Goal: Communication & Community: Participate in discussion

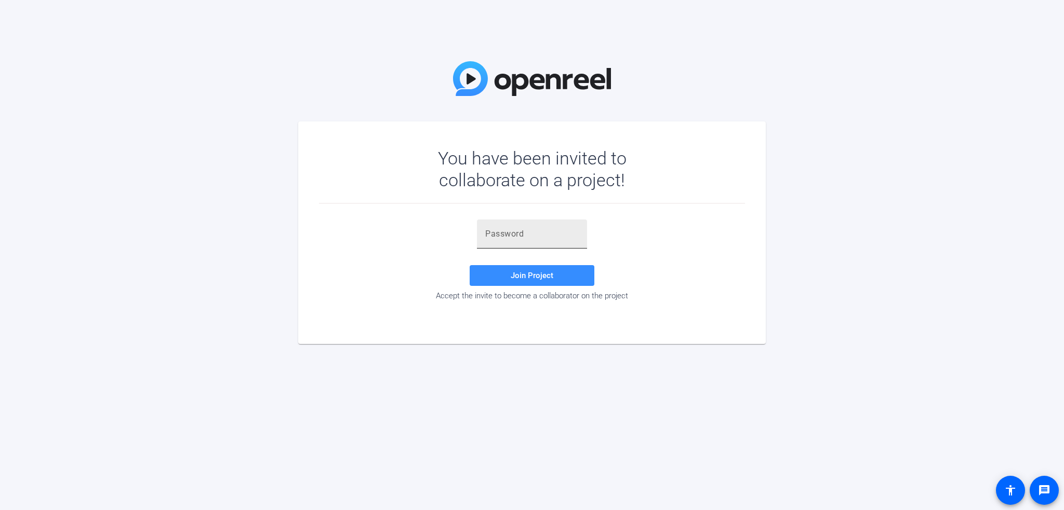
click at [511, 234] on input "text" at bounding box center [531, 234] width 93 height 12
paste input "5gS5kB"
type input "5gS5kB"
click at [524, 280] on span "Join Project" at bounding box center [531, 275] width 43 height 9
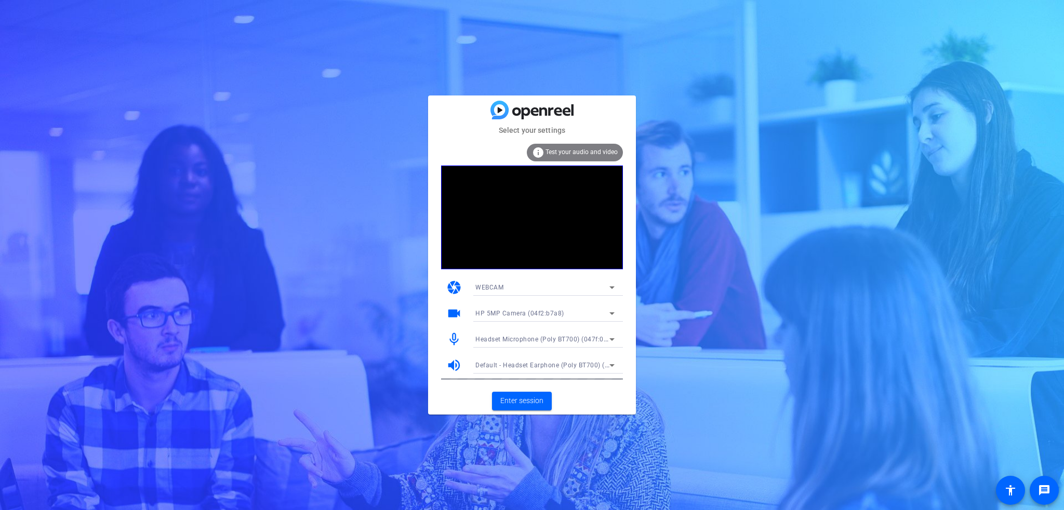
click at [612, 316] on icon at bounding box center [611, 313] width 12 height 12
click at [511, 350] on span "Lenovo 500 RGB Camera (17ef:482f)" at bounding box center [529, 351] width 109 height 12
click at [516, 399] on span "Enter session" at bounding box center [521, 401] width 43 height 11
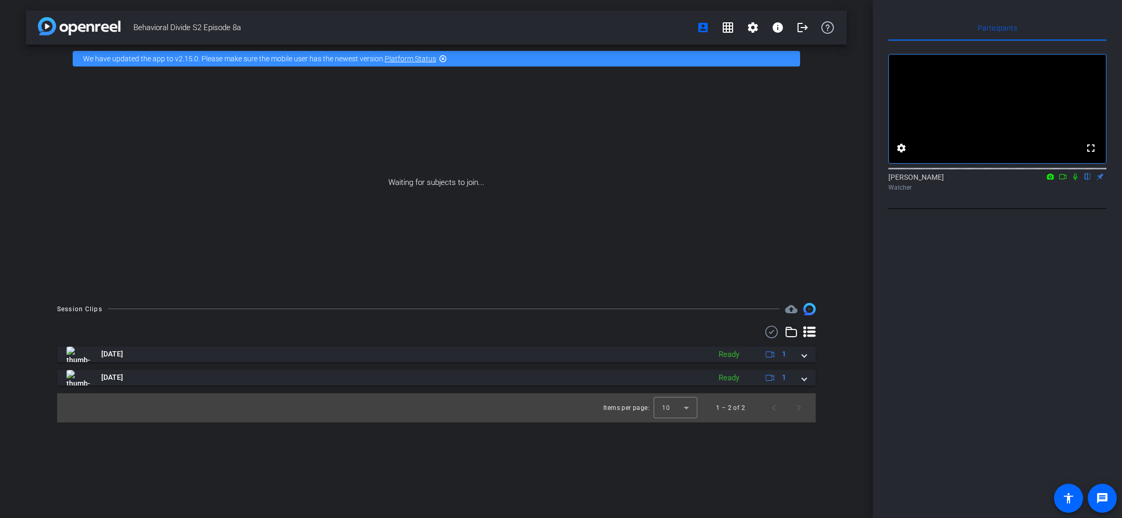
click at [410, 58] on link "Platform Status" at bounding box center [410, 59] width 51 height 8
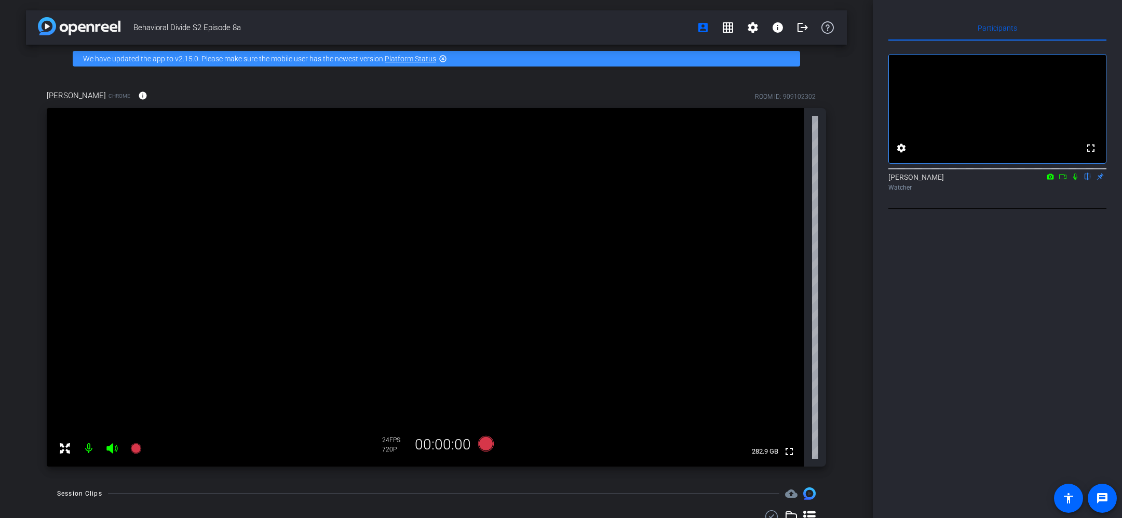
click at [1063, 181] on mat-icon at bounding box center [1075, 176] width 12 height 9
click at [1063, 180] on icon at bounding box center [1075, 176] width 8 height 7
click at [1063, 180] on icon at bounding box center [1075, 176] width 4 height 7
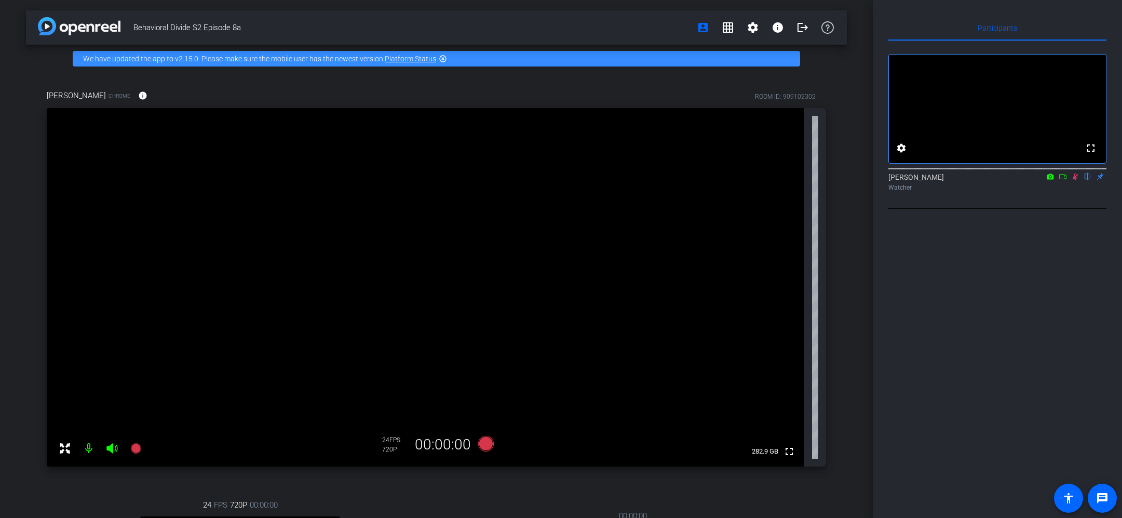
click at [49, 154] on video at bounding box center [426, 287] width 758 height 358
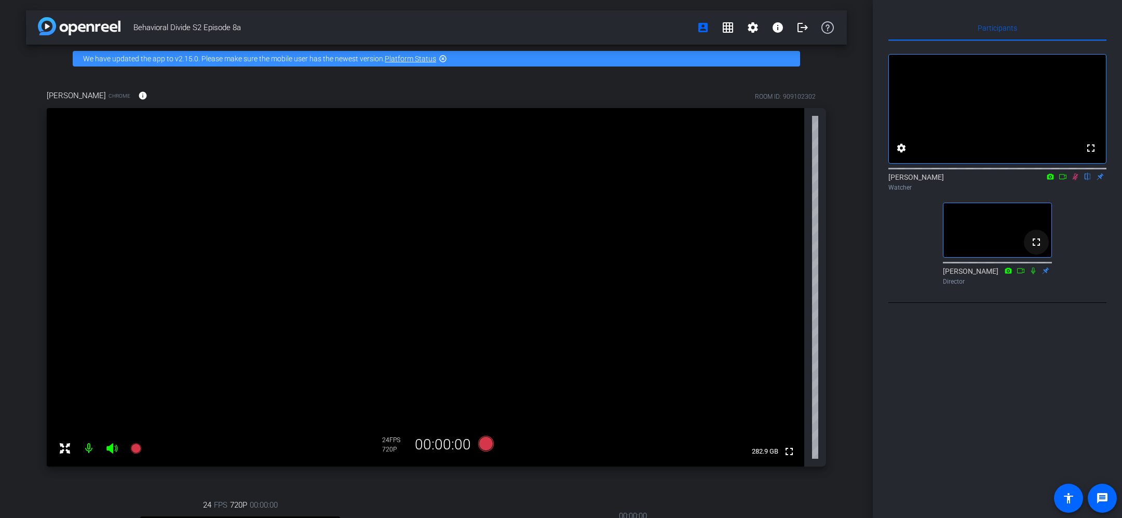
click at [1043, 350] on div "Participants fullscreen settings Tracy Paxson flip Watcher fullscreen Jandle Jo…" at bounding box center [997, 259] width 249 height 518
click at [1063, 181] on mat-icon at bounding box center [1075, 176] width 12 height 9
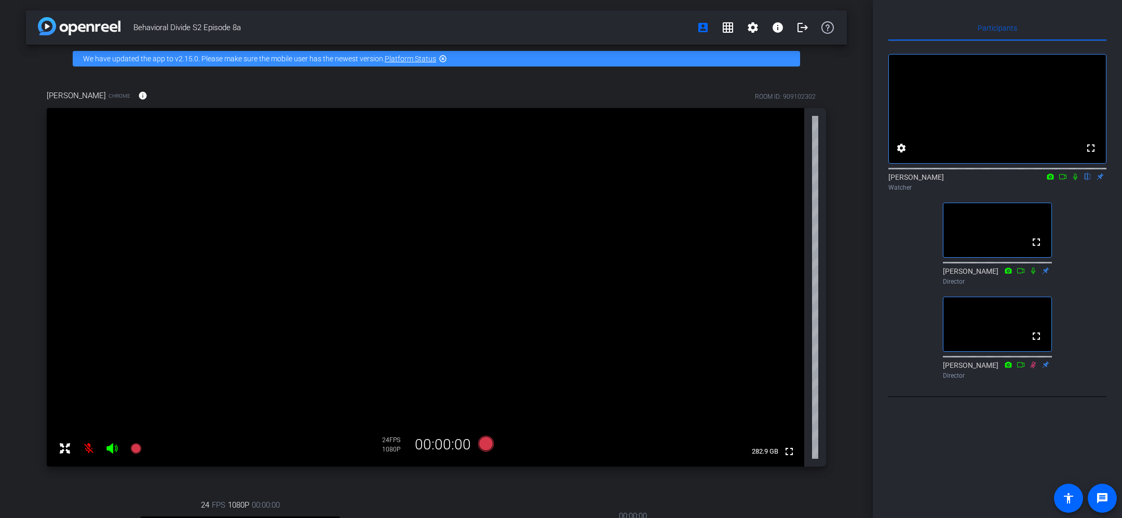
click at [985, 432] on div "Participants fullscreen settings Tracy Paxson flip Watcher fullscreen Jandle Jo…" at bounding box center [997, 259] width 249 height 518
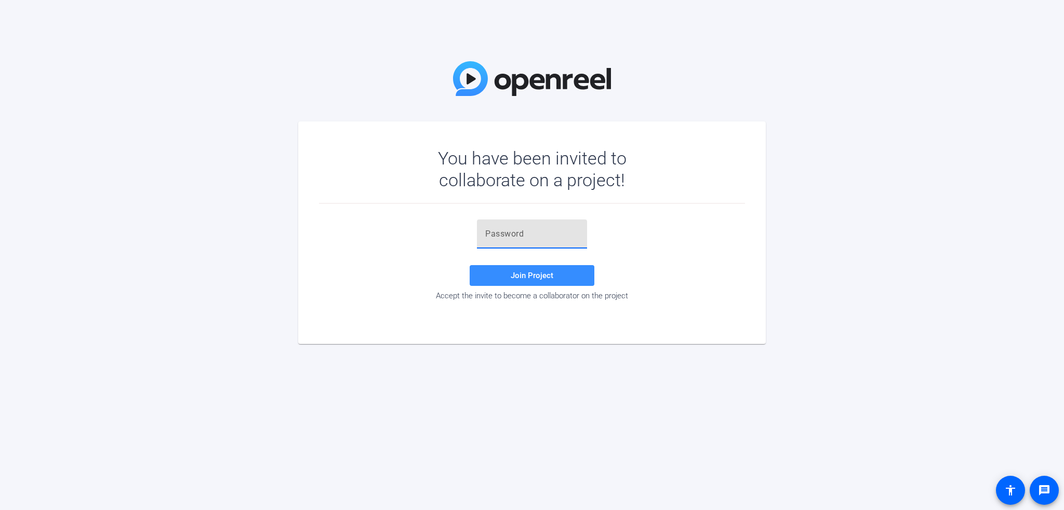
click at [494, 237] on input "text" at bounding box center [531, 234] width 93 height 12
paste input "5gS5kB"
type input "5gS5kB"
click at [526, 282] on span at bounding box center [531, 275] width 125 height 25
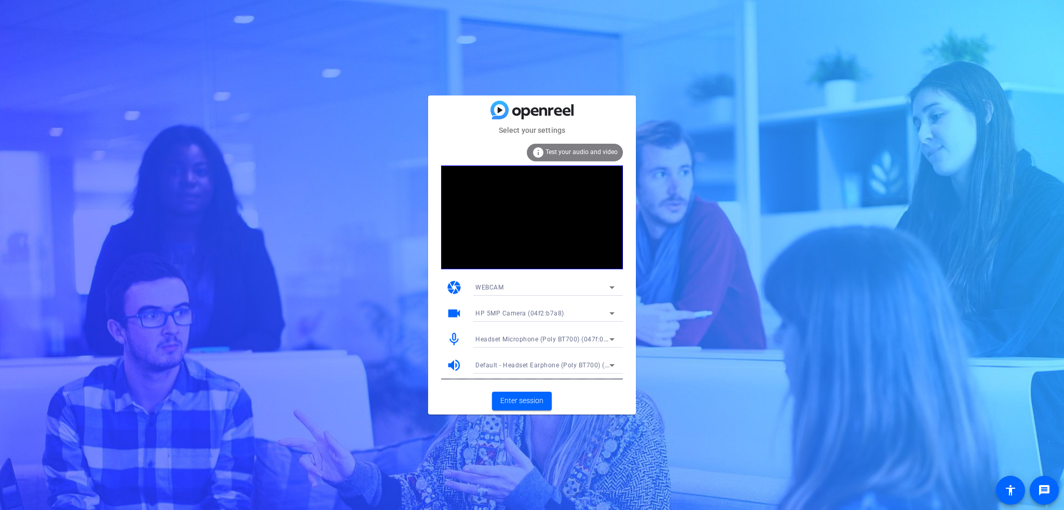
click at [611, 315] on icon at bounding box center [611, 313] width 12 height 12
click at [499, 355] on span "Lenovo 500 RGB Camera (17ef:482f)" at bounding box center [529, 351] width 109 height 12
click at [521, 399] on span "Enter session" at bounding box center [521, 401] width 43 height 11
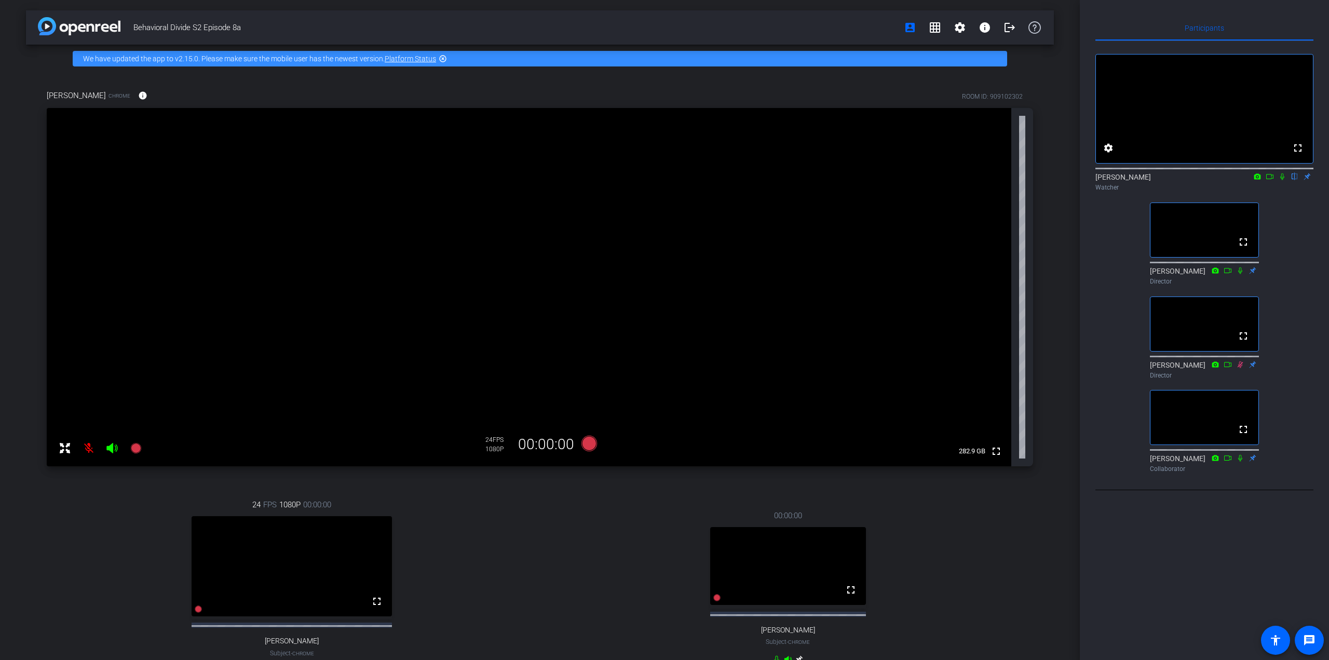
click at [1063, 180] on icon at bounding box center [1283, 176] width 4 height 7
drag, startPoint x: 1303, startPoint y: 279, endPoint x: 1301, endPoint y: 272, distance: 7.4
click at [1063, 277] on div "fullscreen settings [PERSON_NAME] flip Watcher fullscreen [PERSON_NAME] Directo…" at bounding box center [1205, 259] width 218 height 436
click at [1063, 192] on div "Watcher" at bounding box center [1205, 187] width 218 height 9
click at [1063, 180] on icon at bounding box center [1282, 176] width 8 height 7
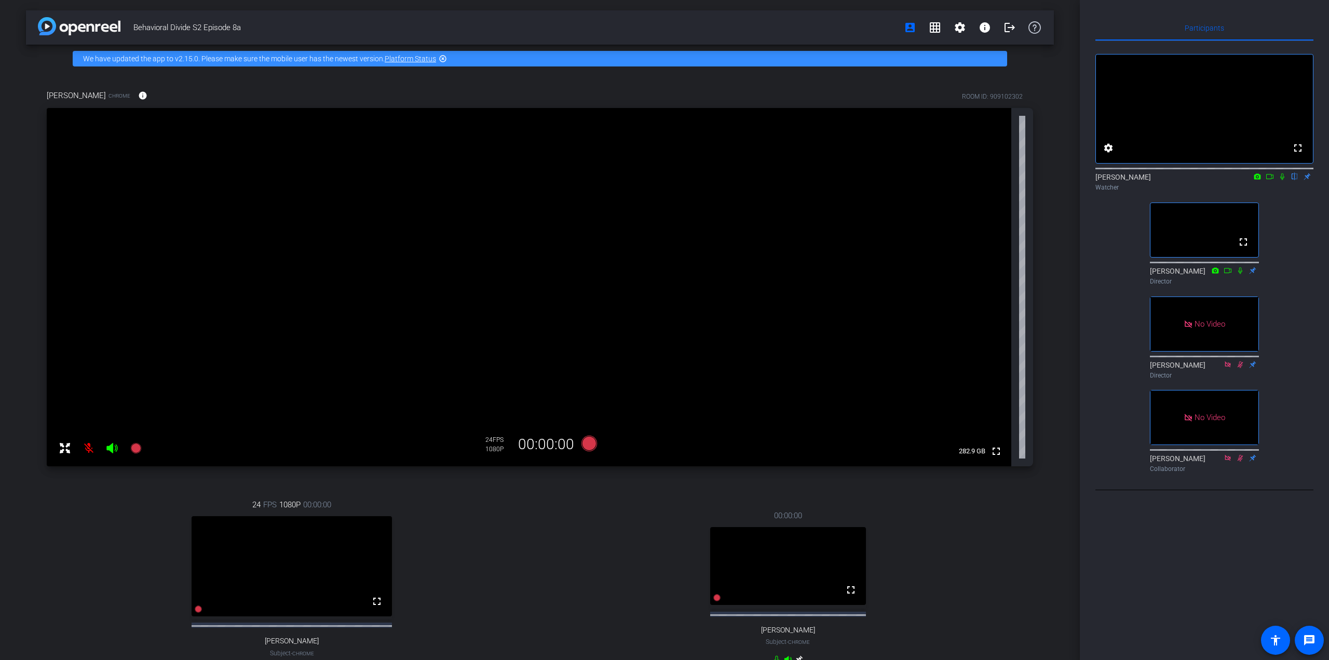
click at [1063, 180] on icon at bounding box center [1282, 176] width 8 height 7
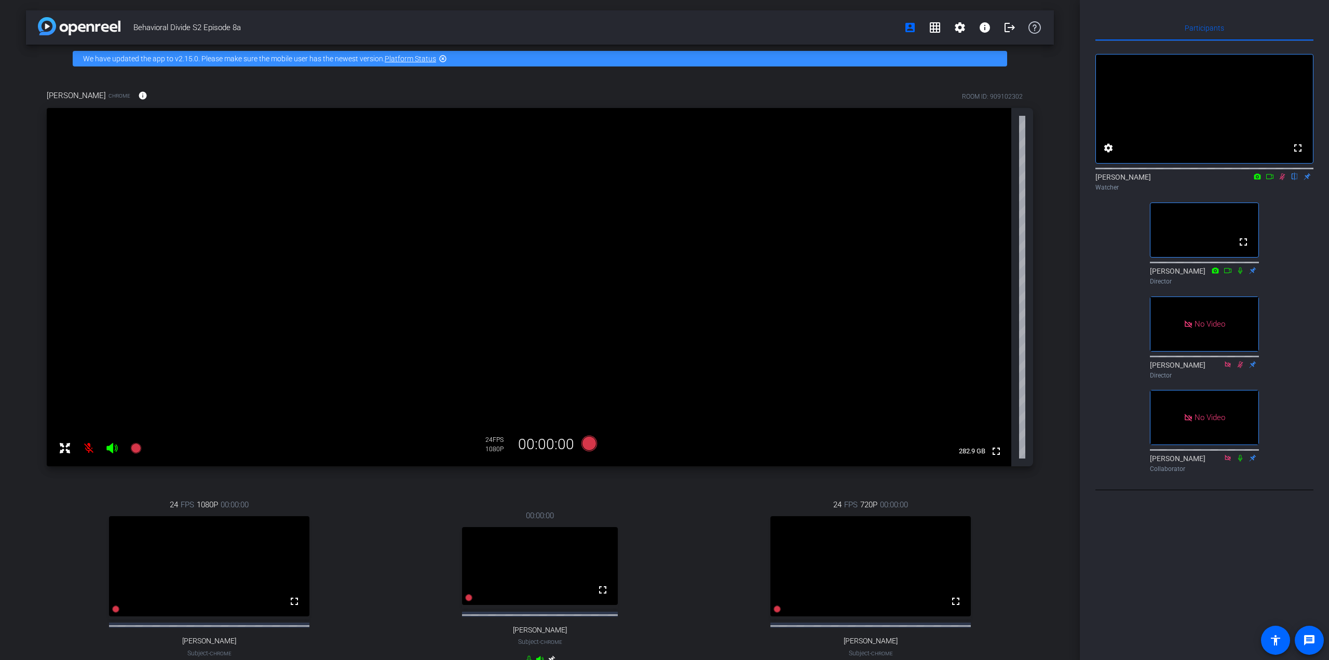
click at [1063, 180] on icon at bounding box center [1282, 176] width 8 height 7
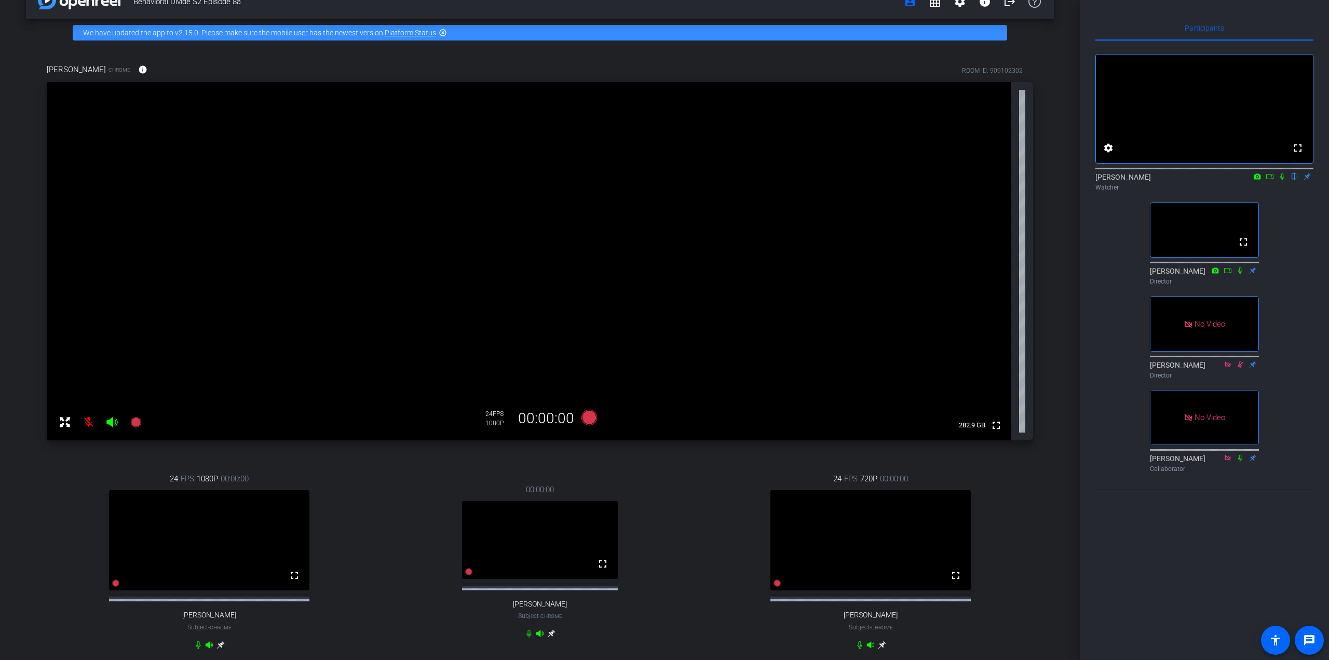
scroll to position [52, 0]
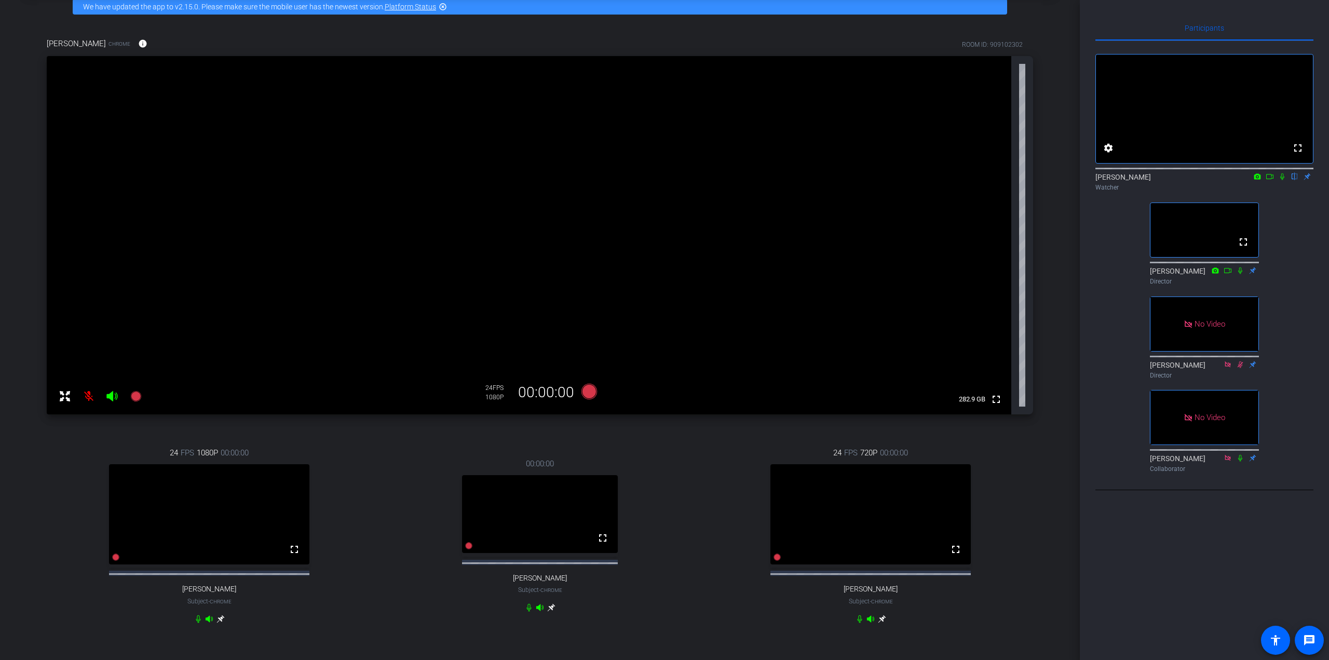
click at [1063, 180] on icon at bounding box center [1282, 176] width 8 height 7
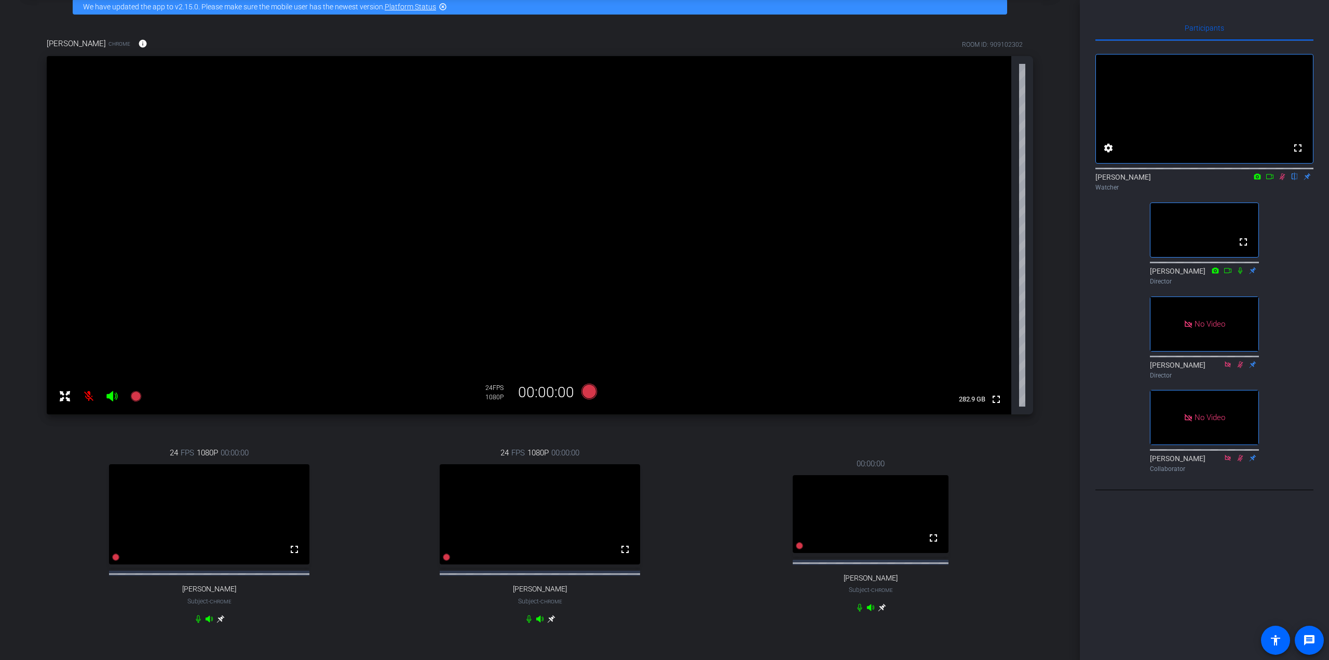
click at [1063, 180] on icon at bounding box center [1282, 176] width 8 height 7
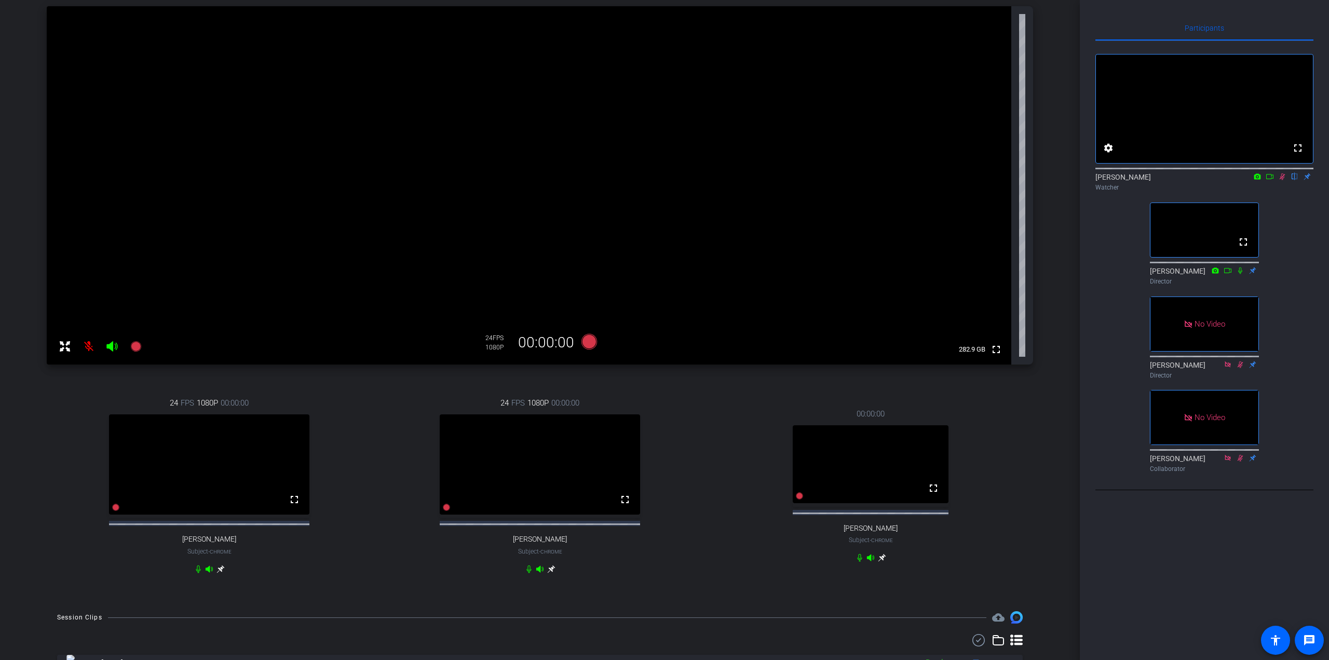
scroll to position [104, 0]
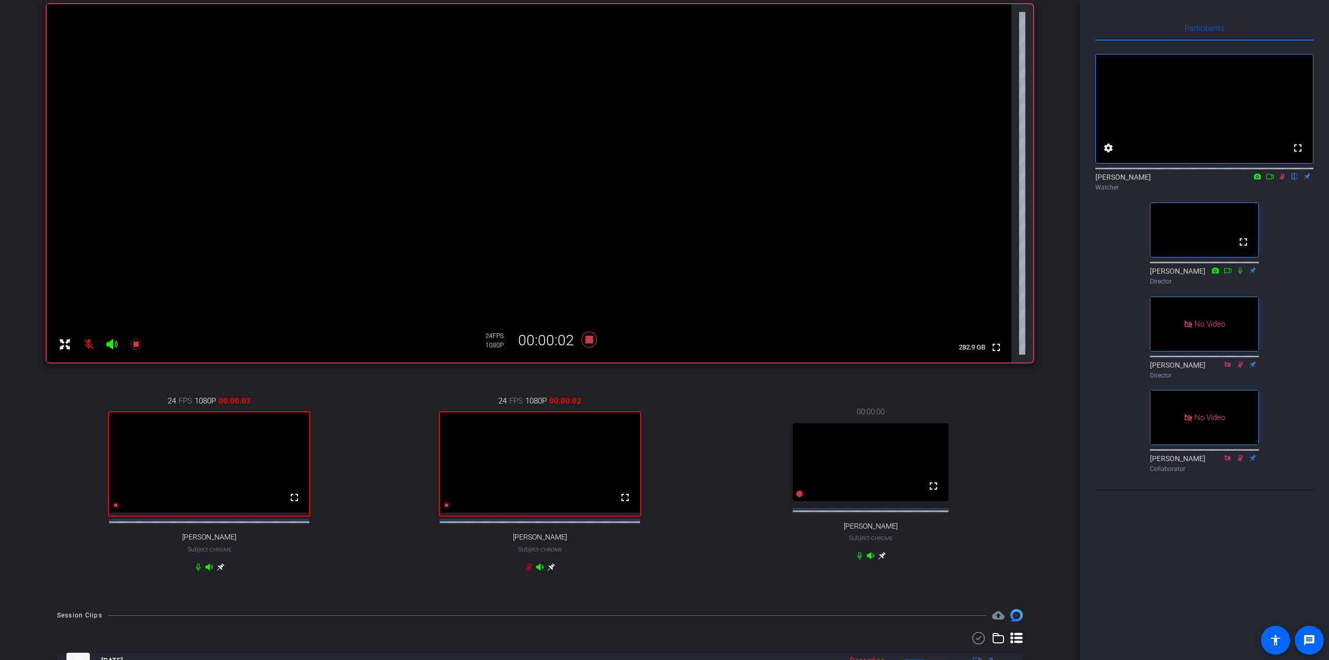
click at [1063, 179] on icon at bounding box center [1270, 176] width 7 height 5
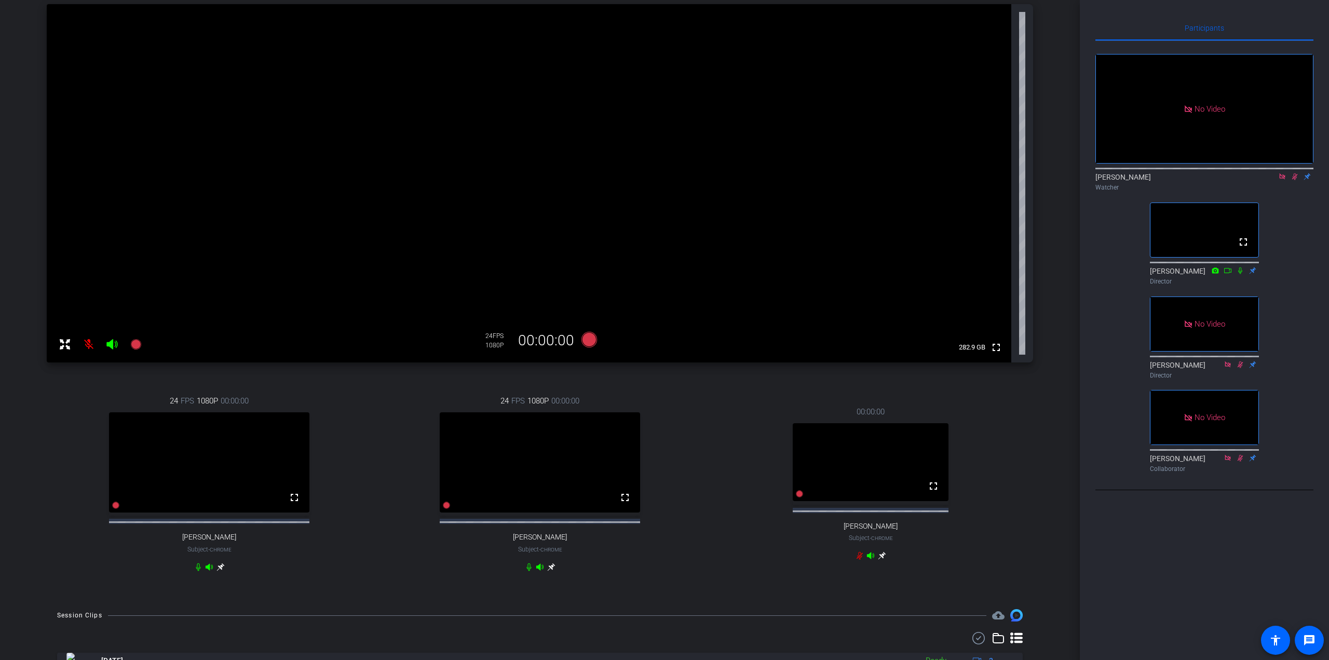
click at [1063, 180] on icon at bounding box center [1296, 176] width 6 height 7
click at [1063, 180] on icon at bounding box center [1295, 176] width 4 height 7
click at [1063, 180] on icon at bounding box center [1295, 176] width 8 height 7
click at [1063, 180] on icon at bounding box center [1296, 176] width 6 height 7
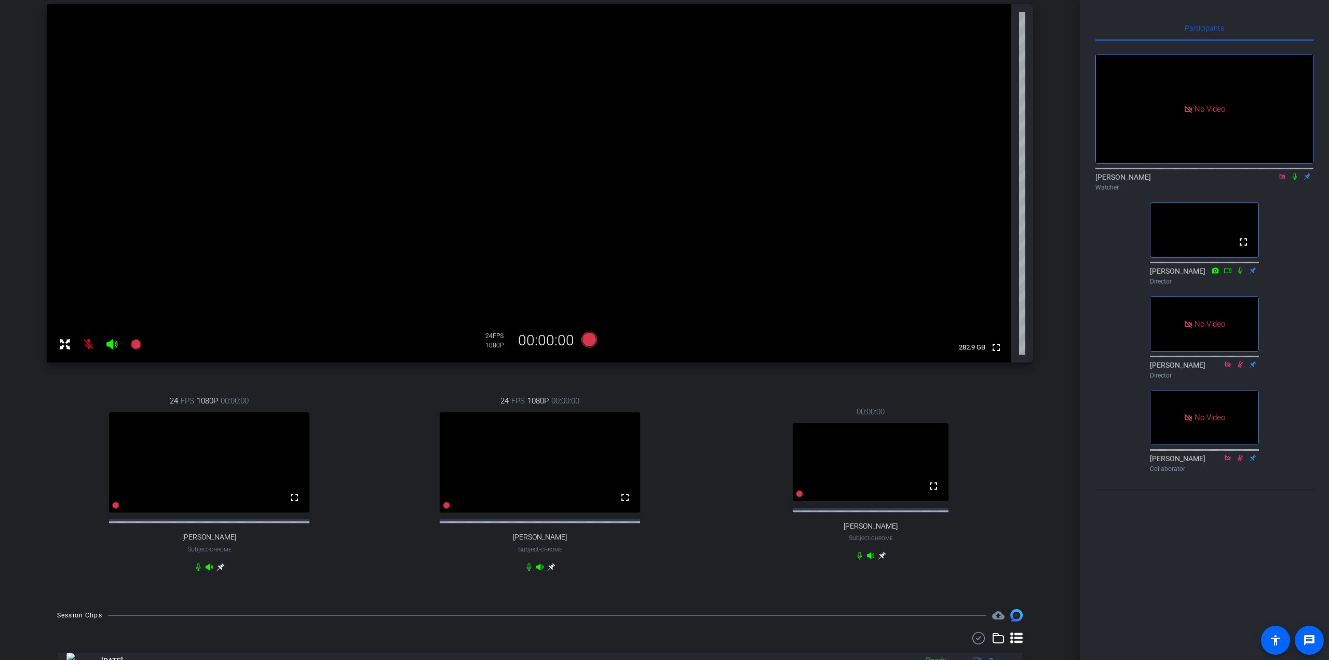
click at [1063, 180] on icon at bounding box center [1295, 176] width 4 height 7
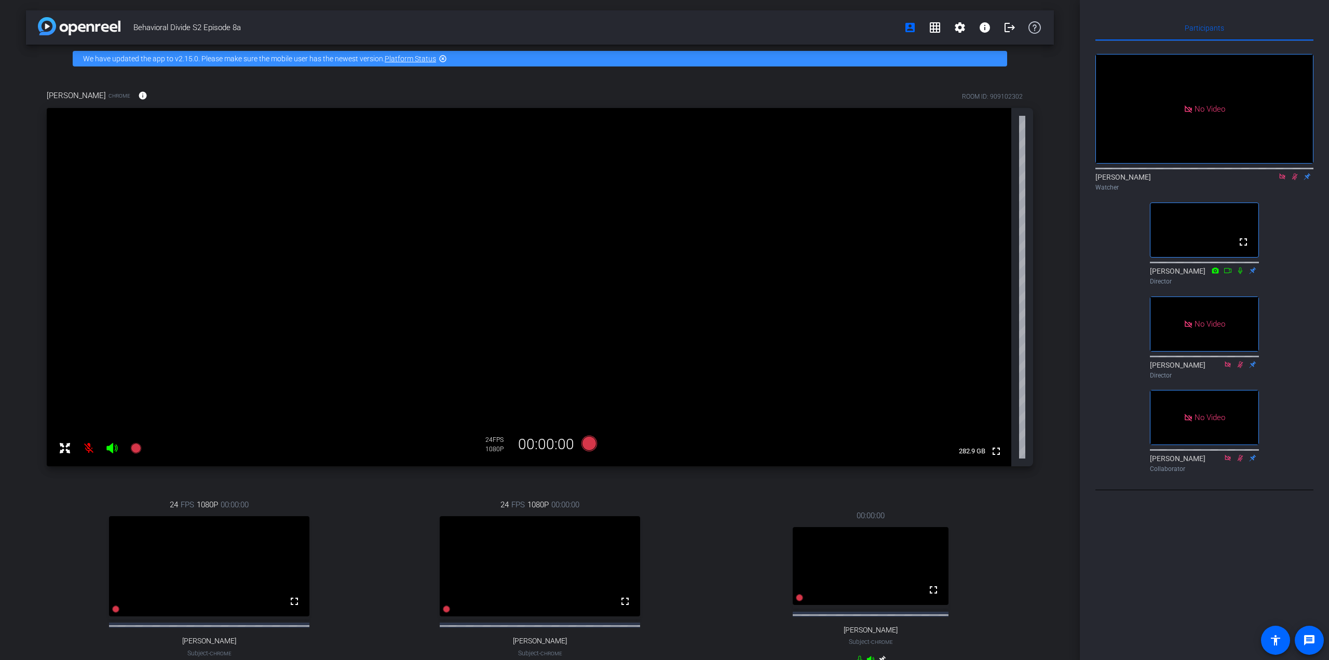
click at [1063, 510] on div "Participants No Video [PERSON_NAME] Watcher fullscreen [PERSON_NAME] Director N…" at bounding box center [1204, 330] width 249 height 660
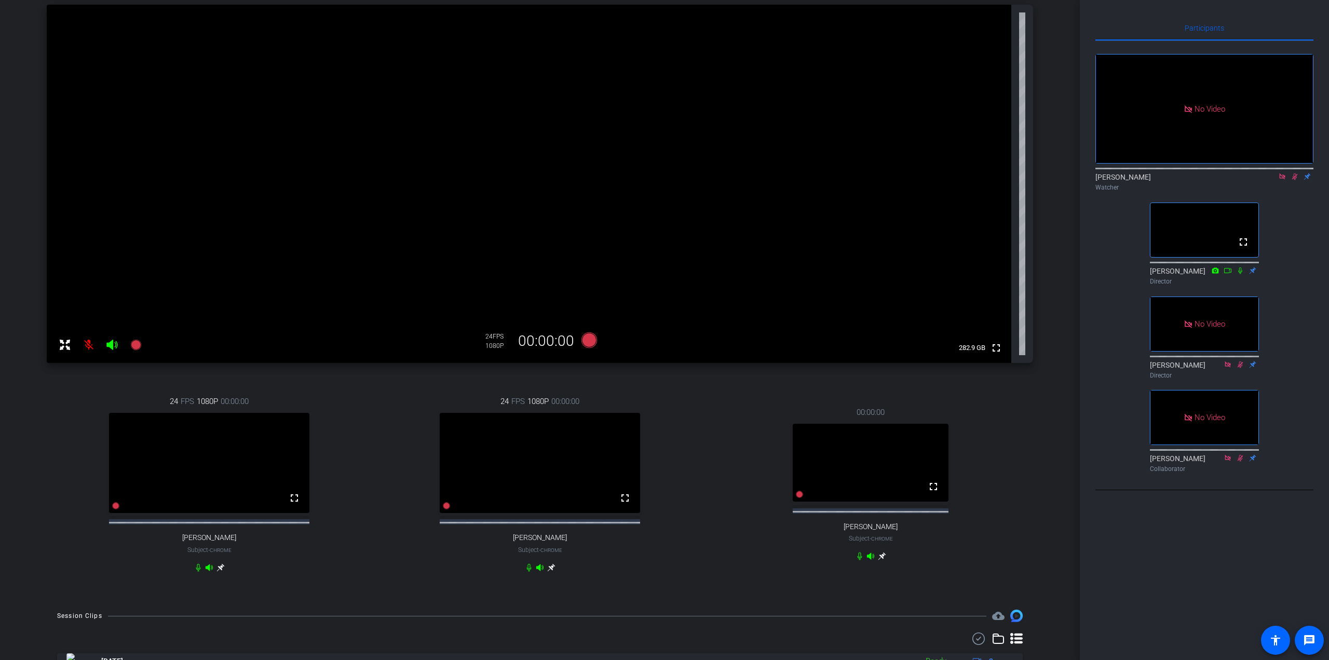
scroll to position [104, 0]
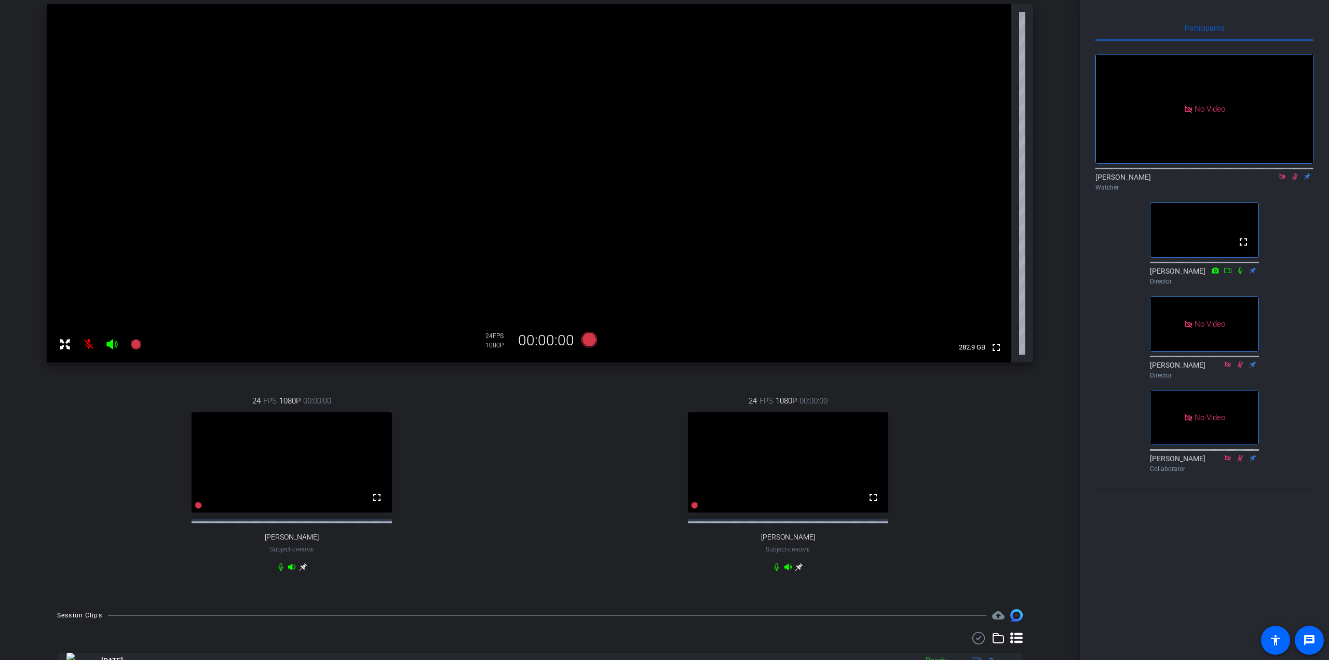
click at [1063, 180] on icon at bounding box center [1295, 176] width 8 height 7
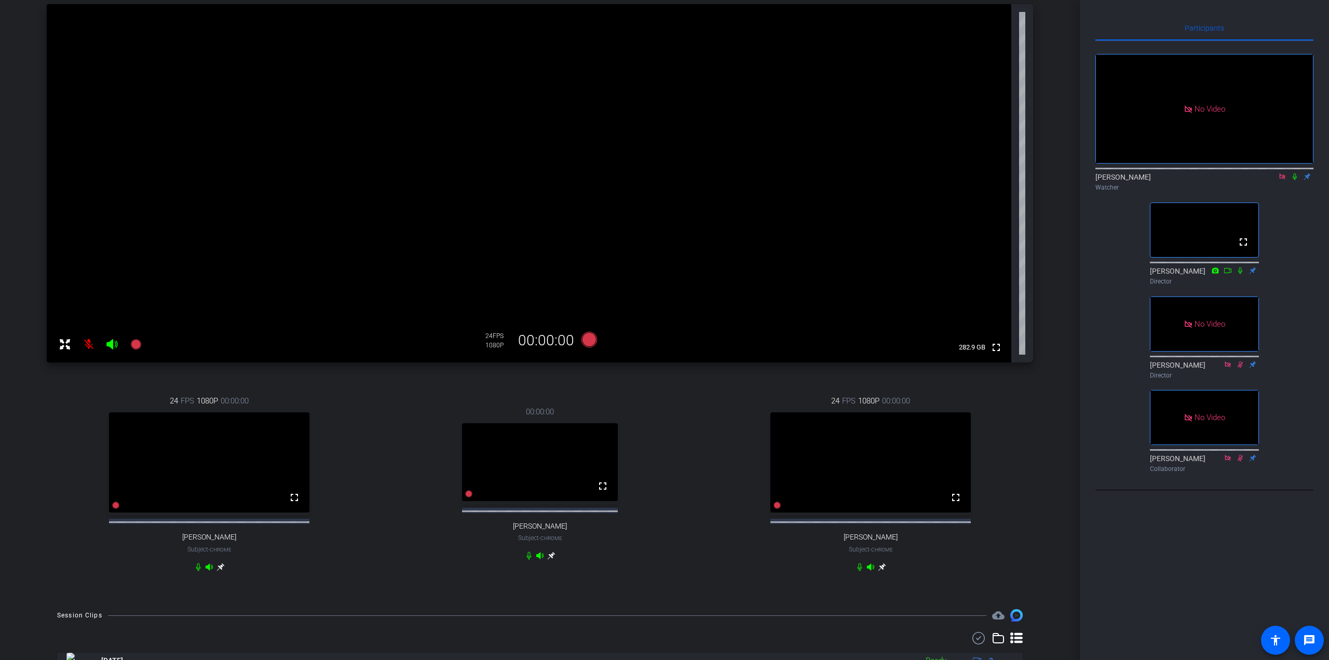
click at [1063, 180] on icon at bounding box center [1295, 176] width 8 height 7
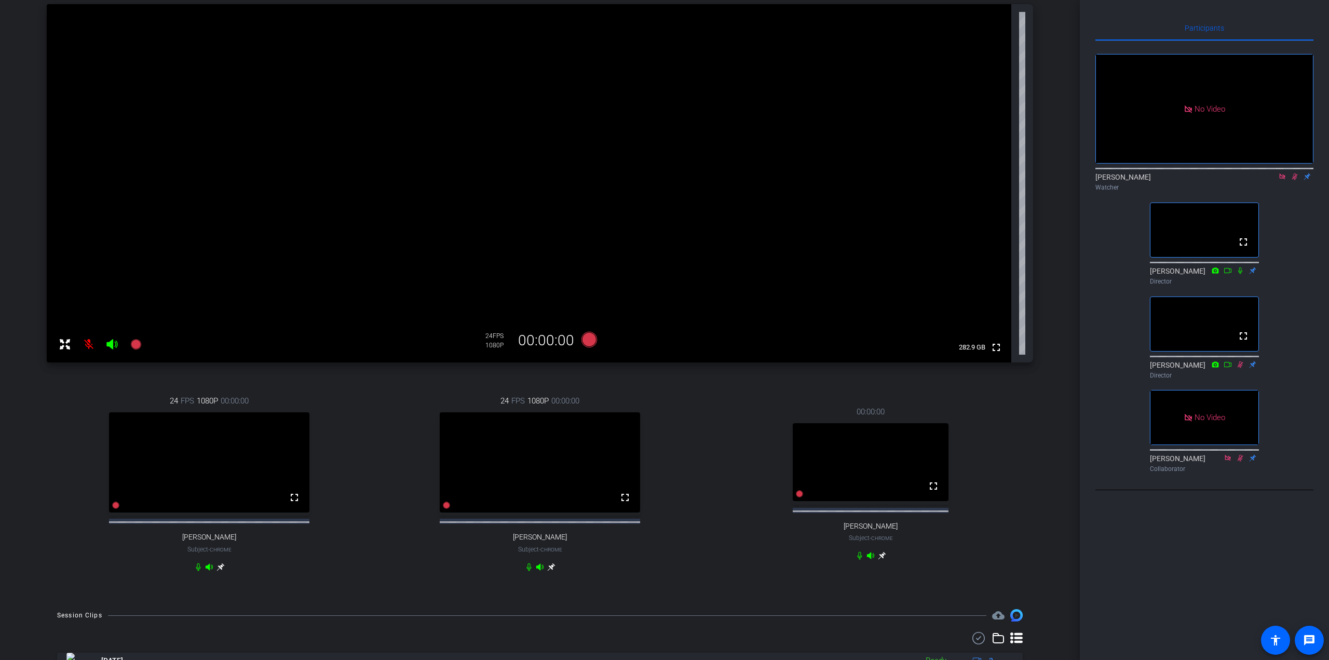
click at [990, 510] on div "00:00:00 fullscreen [PERSON_NAME] Subject - Chrome" at bounding box center [870, 483] width 325 height 188
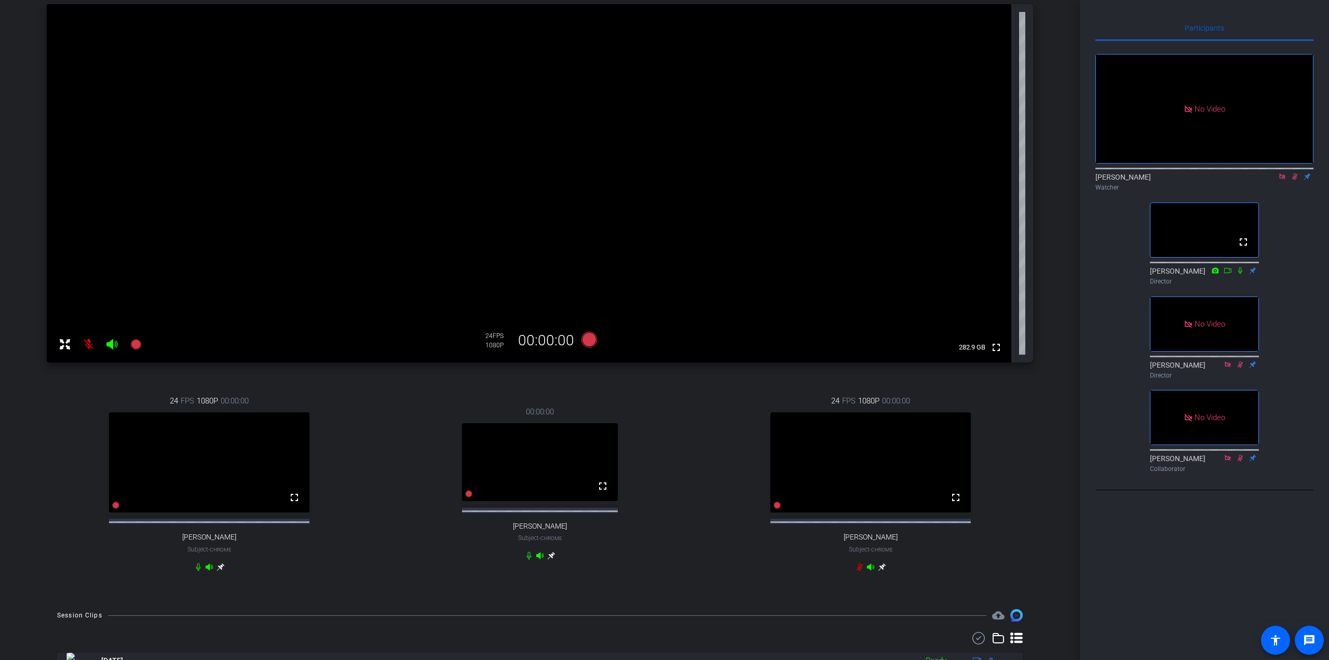
scroll to position [0, 0]
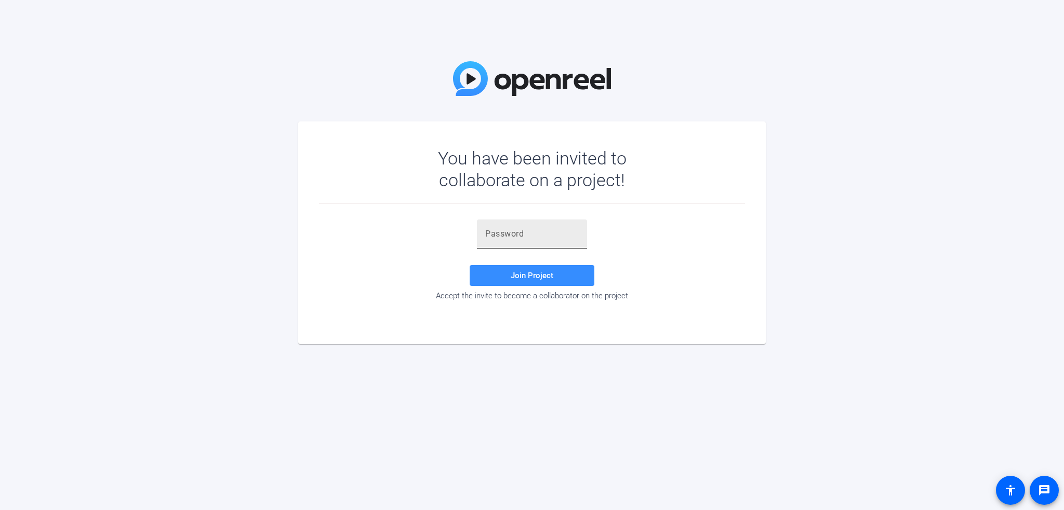
click at [503, 237] on input "text" at bounding box center [531, 234] width 93 height 12
paste input "Hershfield, Hal <hal.hershfield@anderson.ucla.edu>"
drag, startPoint x: 580, startPoint y: 233, endPoint x: 401, endPoint y: 225, distance: 178.3
click at [401, 225] on div "Hershfield, Hal <hal.hershfield@anderson.ucla.edu> Join Project Accept the invi…" at bounding box center [532, 260] width 426 height 81
click at [505, 232] on input "Hershfield, Hal <hal.hershfield@anderson.ucla.edu>" at bounding box center [531, 234] width 93 height 12
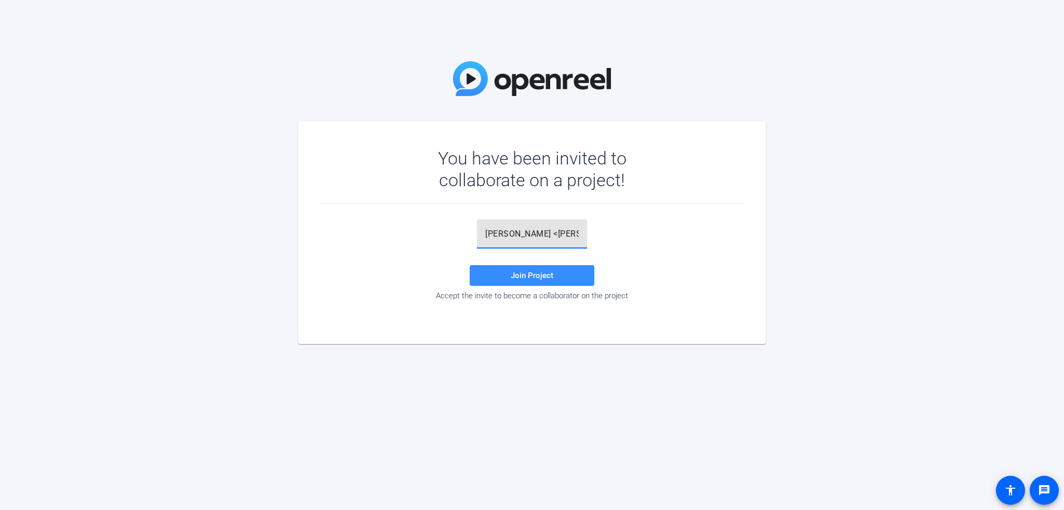
paste input "5gS5kB"
type input "Hers5gS5kB hfield, Hal <hal.hershfield@anderson.ucla.edu>"
click at [577, 232] on input "Hers5gS5kB hfield, Hal <hal.hershfield@anderson.ucla.edu>" at bounding box center [531, 234] width 93 height 12
click at [570, 230] on input "Hers5gS5kB hfield, Hal <hal.hershfield@anderson.ucla.edu>" at bounding box center [531, 234] width 93 height 12
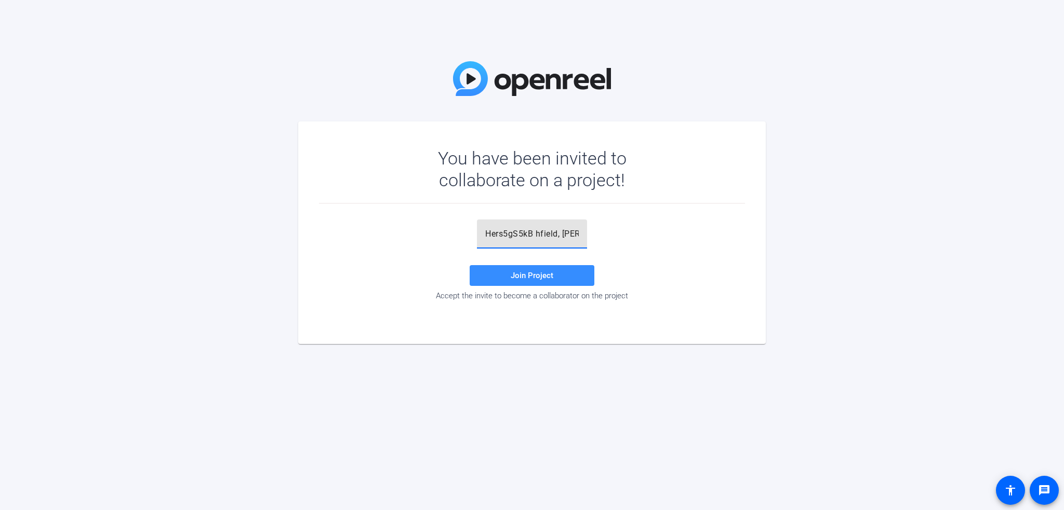
click at [570, 230] on input "Hers5gS5kB hfield, Hal <hal.hershfield@anderson.ucla.edu>" at bounding box center [531, 234] width 93 height 12
click at [571, 230] on input "Hers5gS5kB hfield, Hal <hal.hershfield@anderson.ucla.edu>" at bounding box center [531, 234] width 93 height 12
paste input "5gS5kB"
type input "5gS5kB"
click at [520, 280] on span "Join Project" at bounding box center [531, 275] width 43 height 9
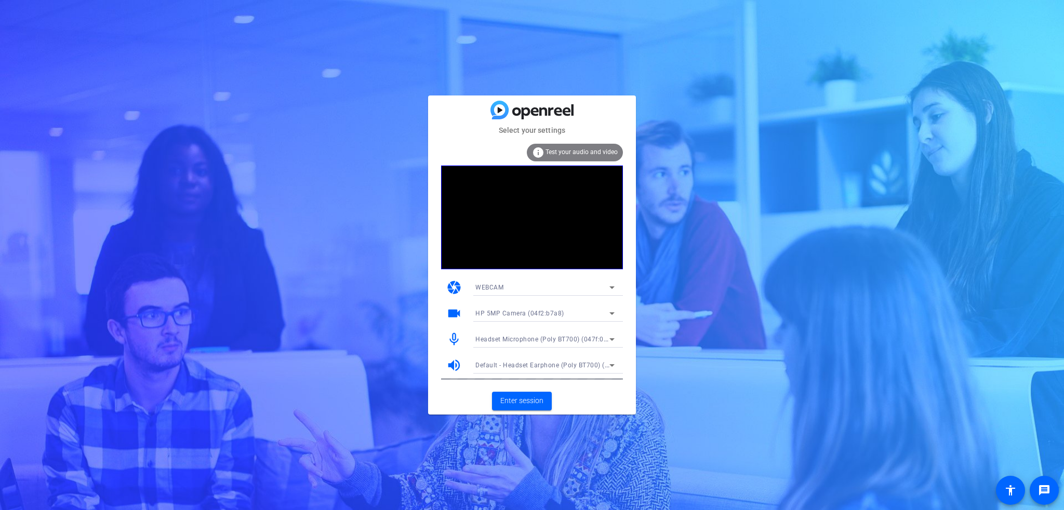
click at [612, 311] on icon at bounding box center [611, 313] width 12 height 12
click at [516, 352] on span "Lenovo 500 RGB Camera (17ef:482f)" at bounding box center [529, 351] width 109 height 12
click at [519, 406] on span "Enter session" at bounding box center [521, 401] width 43 height 11
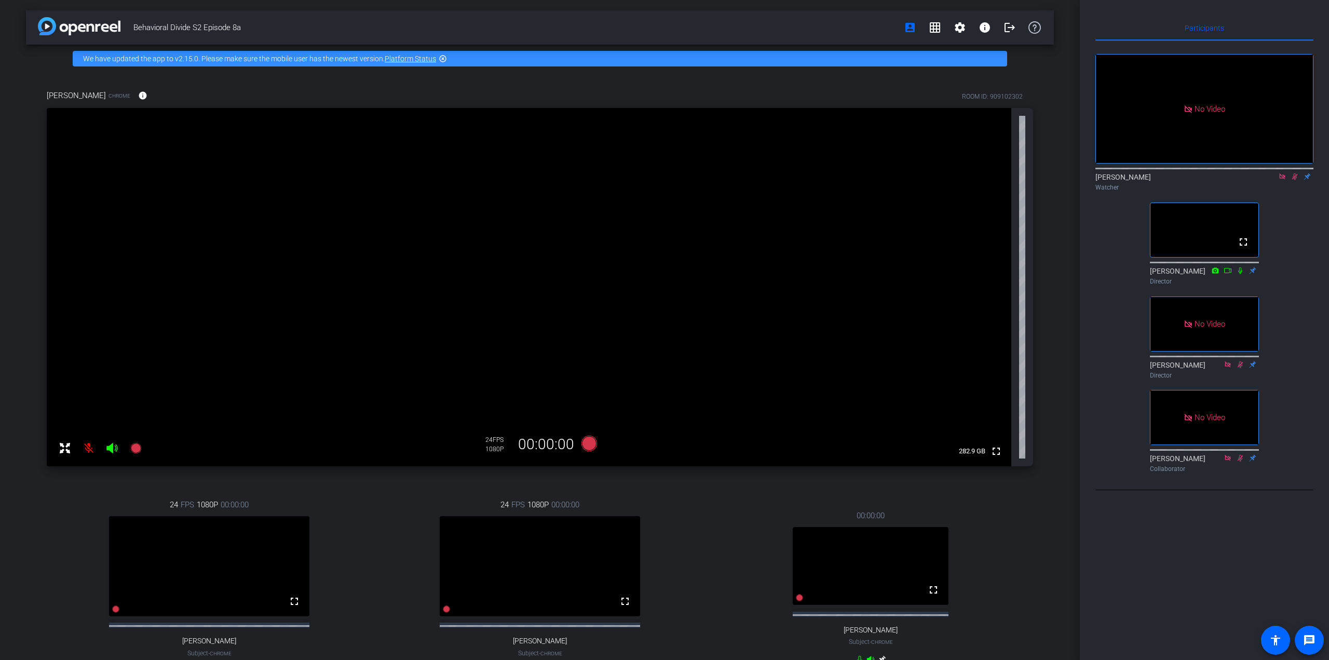
click at [1063, 180] on icon at bounding box center [1295, 176] width 8 height 7
click at [1063, 180] on icon at bounding box center [1282, 176] width 8 height 7
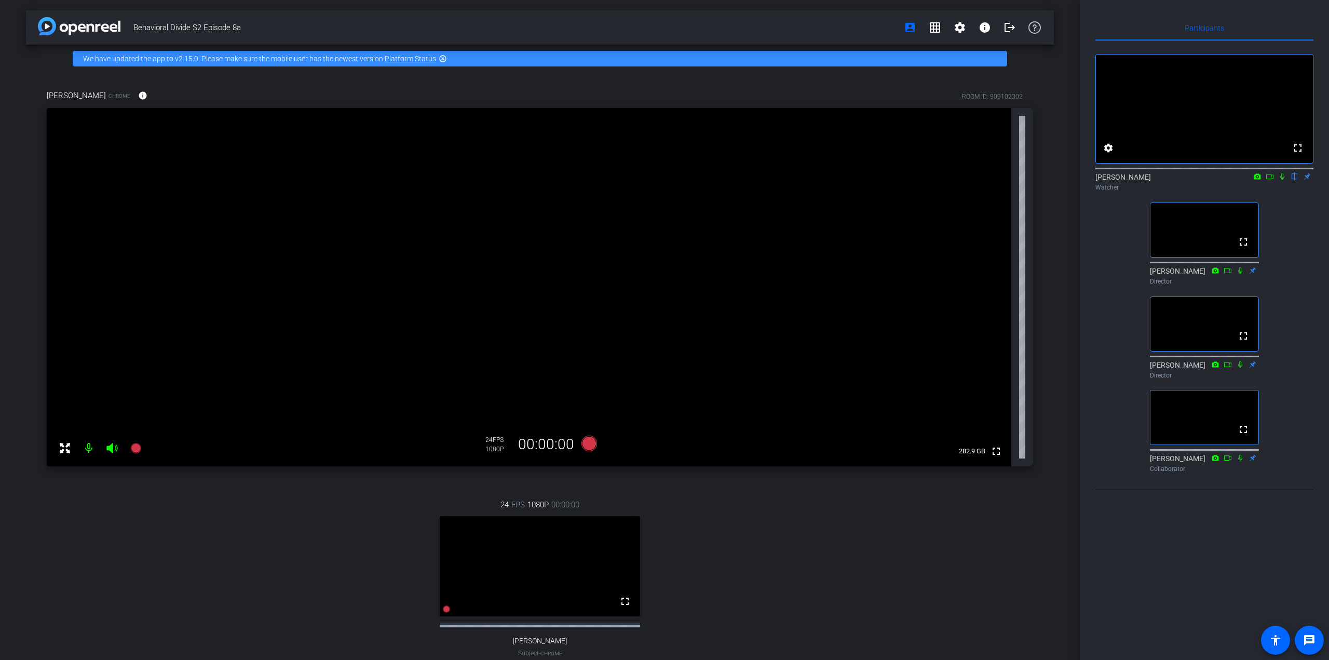
click at [873, 510] on div "24 FPS 1080P 00:00:00 fullscreen Hal Hershfield Subject - Chrome" at bounding box center [540, 587] width 987 height 210
